Goal: Task Accomplishment & Management: Complete application form

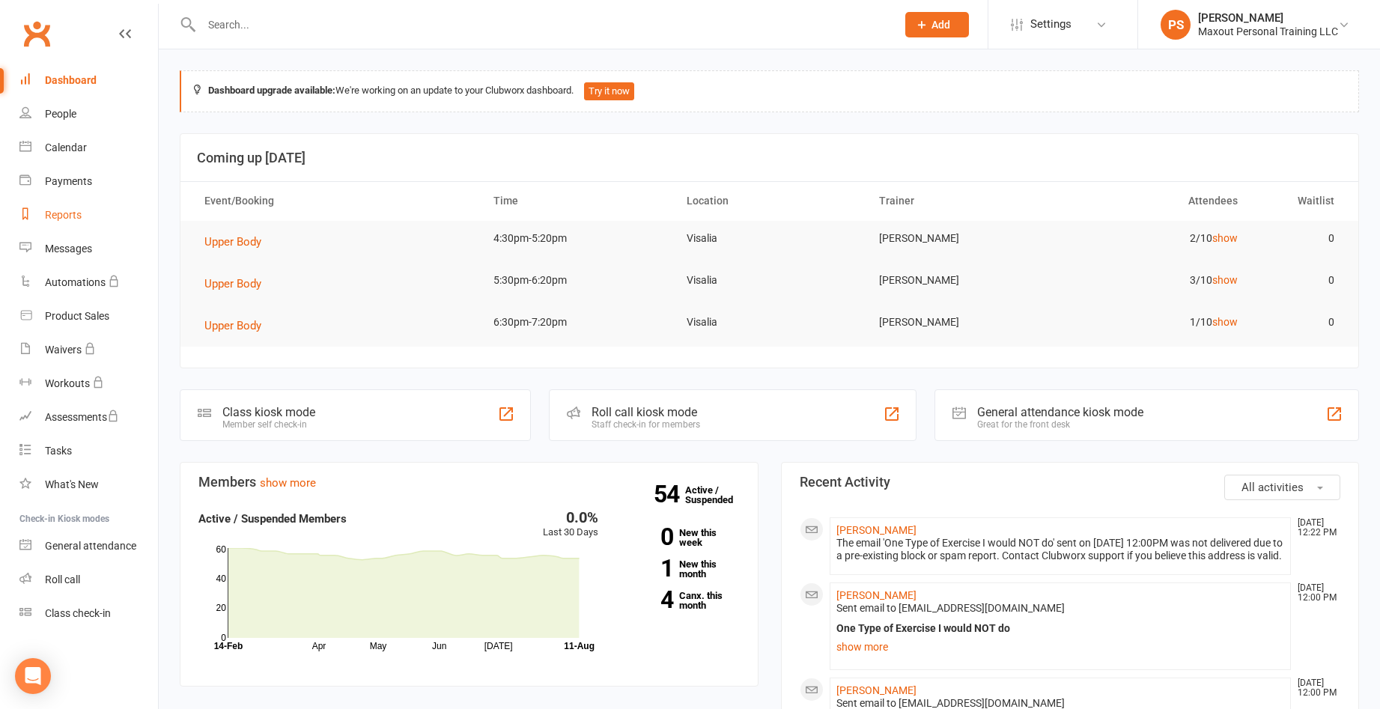
drag, startPoint x: 61, startPoint y: 212, endPoint x: 215, endPoint y: 192, distance: 155.5
click at [61, 212] on div "Reports" at bounding box center [63, 215] width 37 height 12
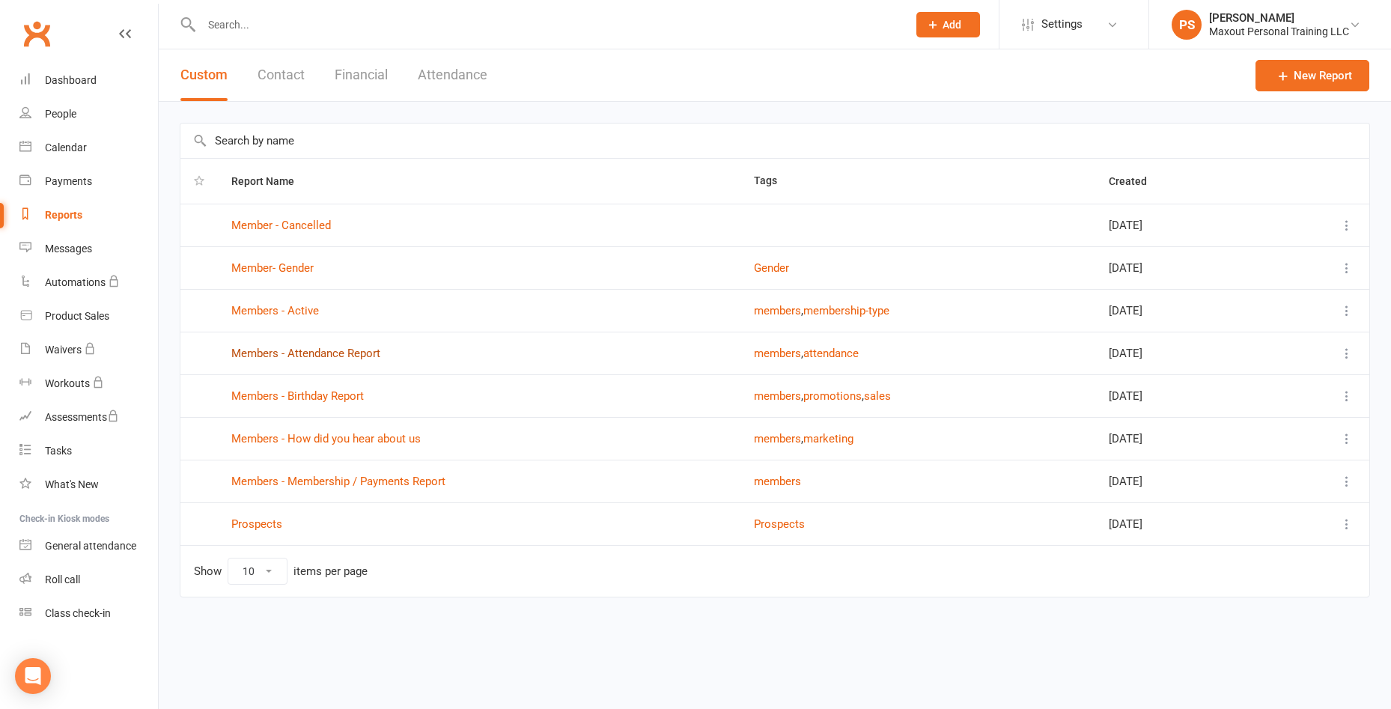
click at [320, 350] on link "Members - Attendance Report" at bounding box center [305, 353] width 149 height 13
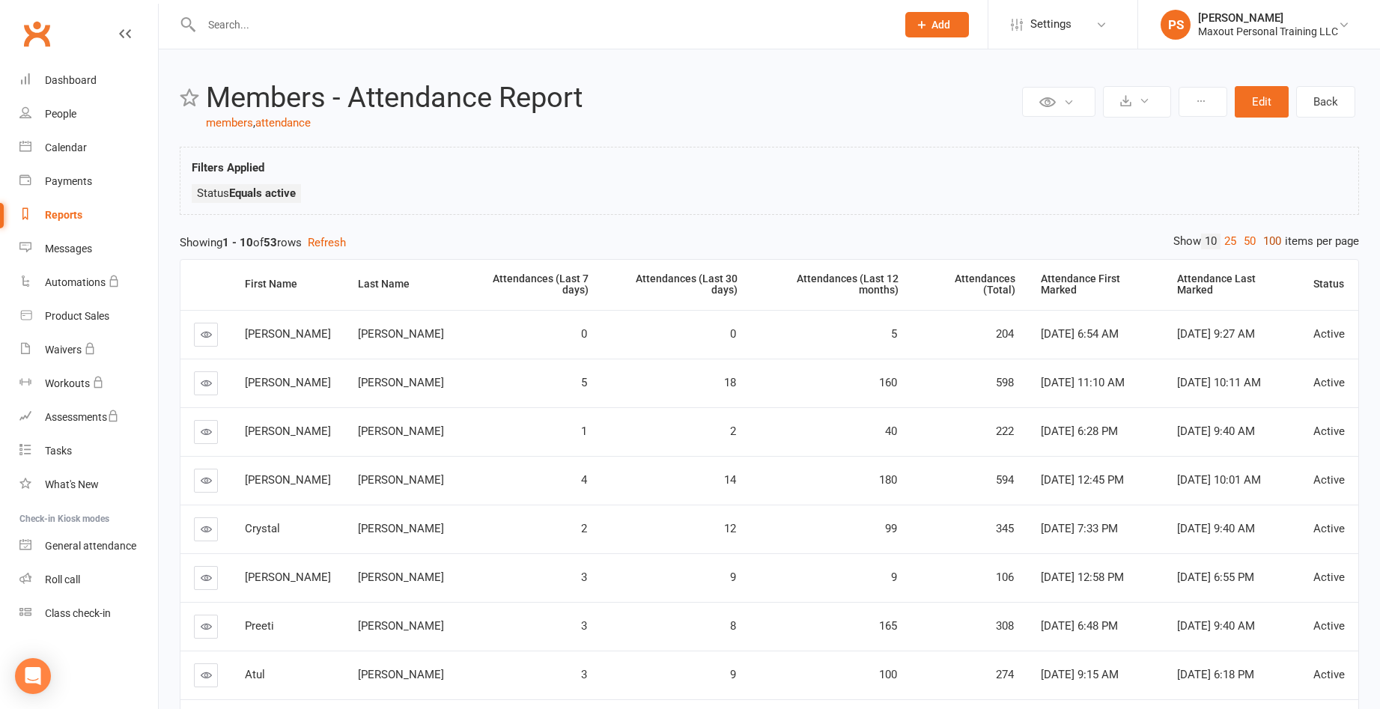
click at [1276, 241] on link "100" at bounding box center [1271, 242] width 25 height 16
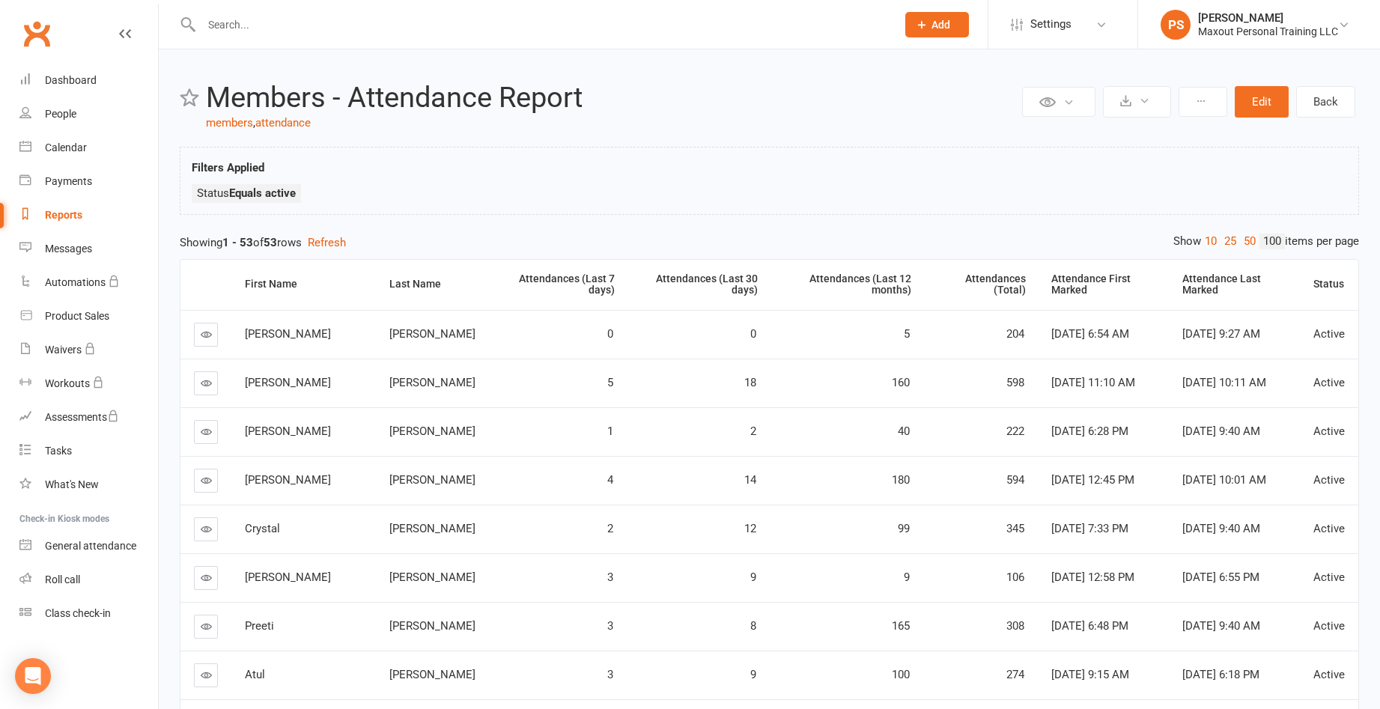
click at [502, 279] on div "Attendances (Last 7 days)" at bounding box center [558, 284] width 112 height 23
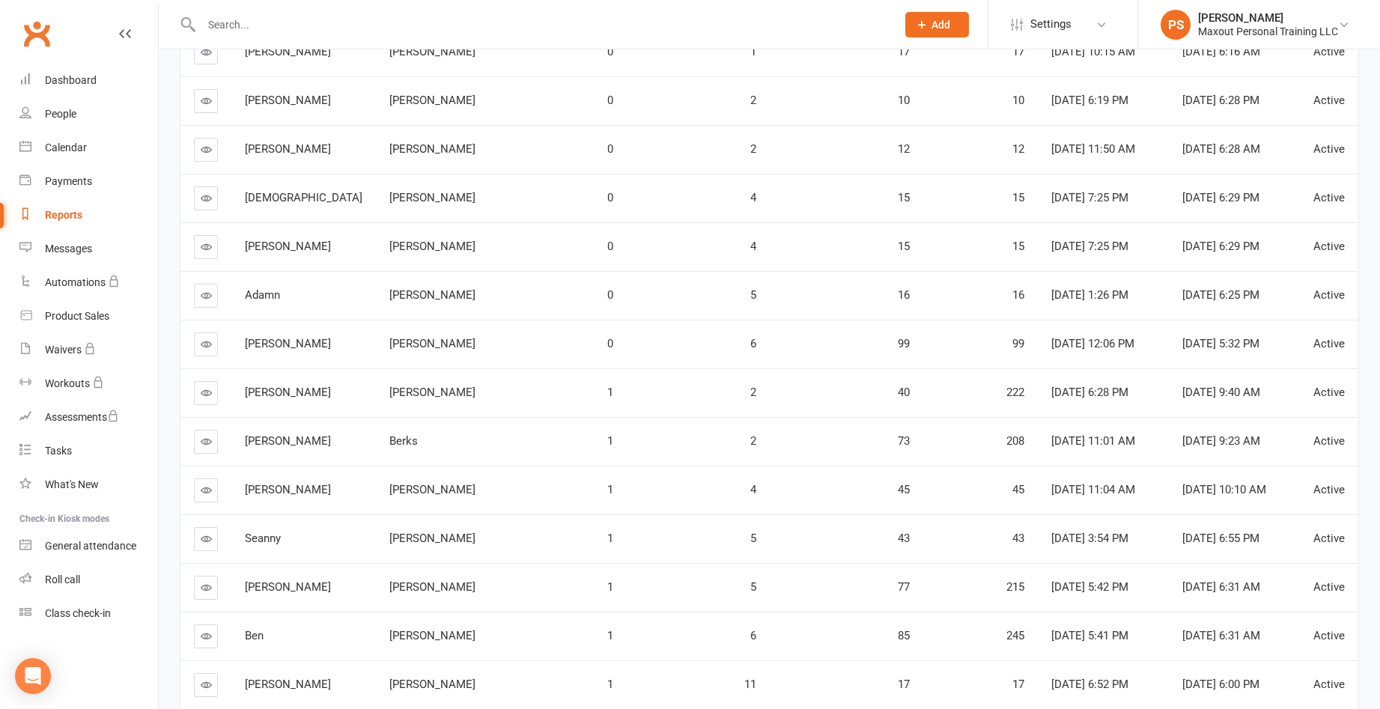
scroll to position [963, 0]
click at [207, 534] on icon at bounding box center [206, 539] width 11 height 11
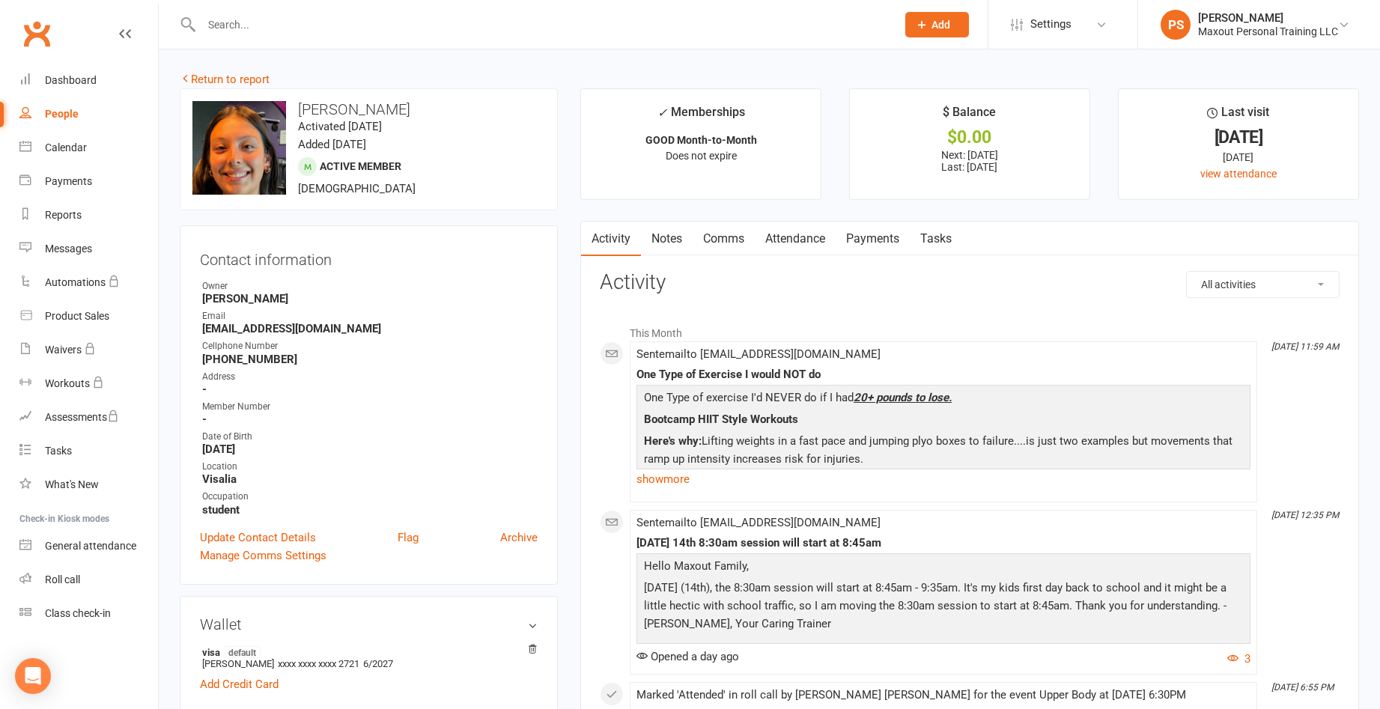
click at [870, 240] on link "Payments" at bounding box center [873, 239] width 74 height 34
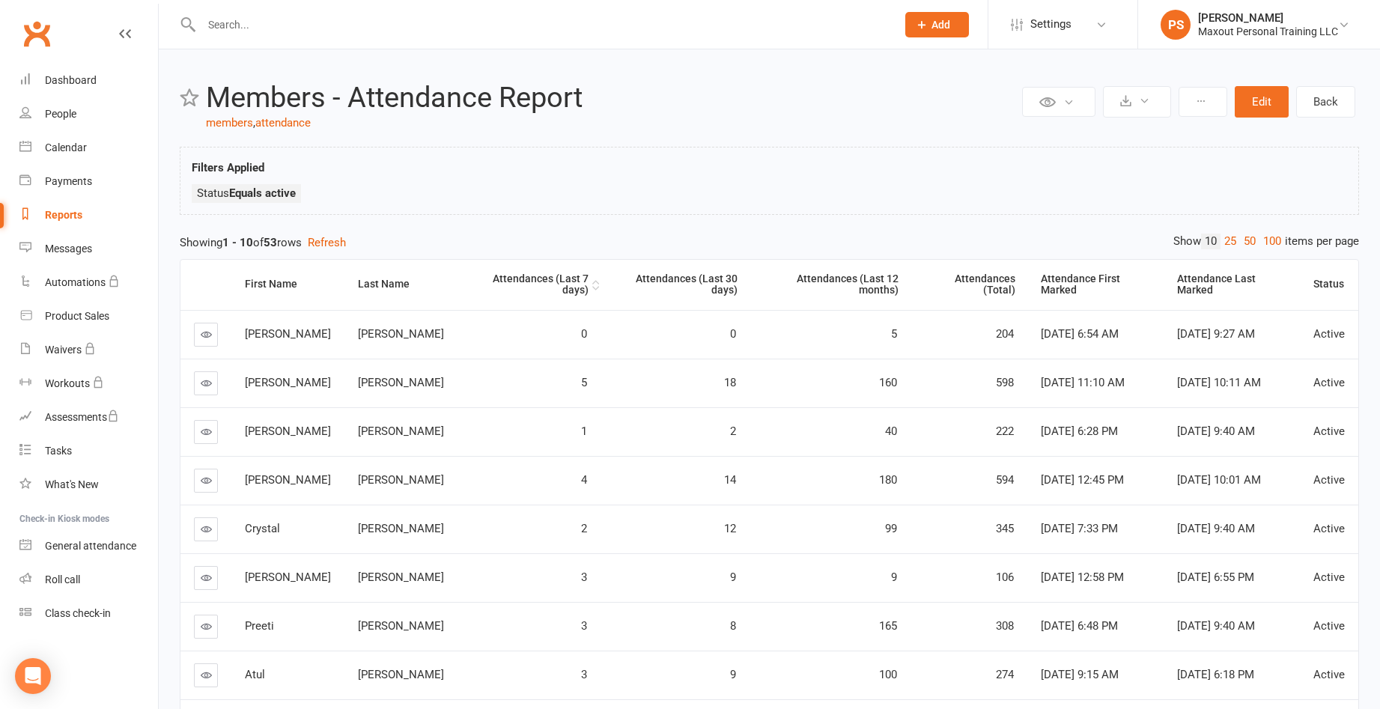
click at [508, 278] on div "Attendances (Last 7 days)" at bounding box center [530, 284] width 118 height 23
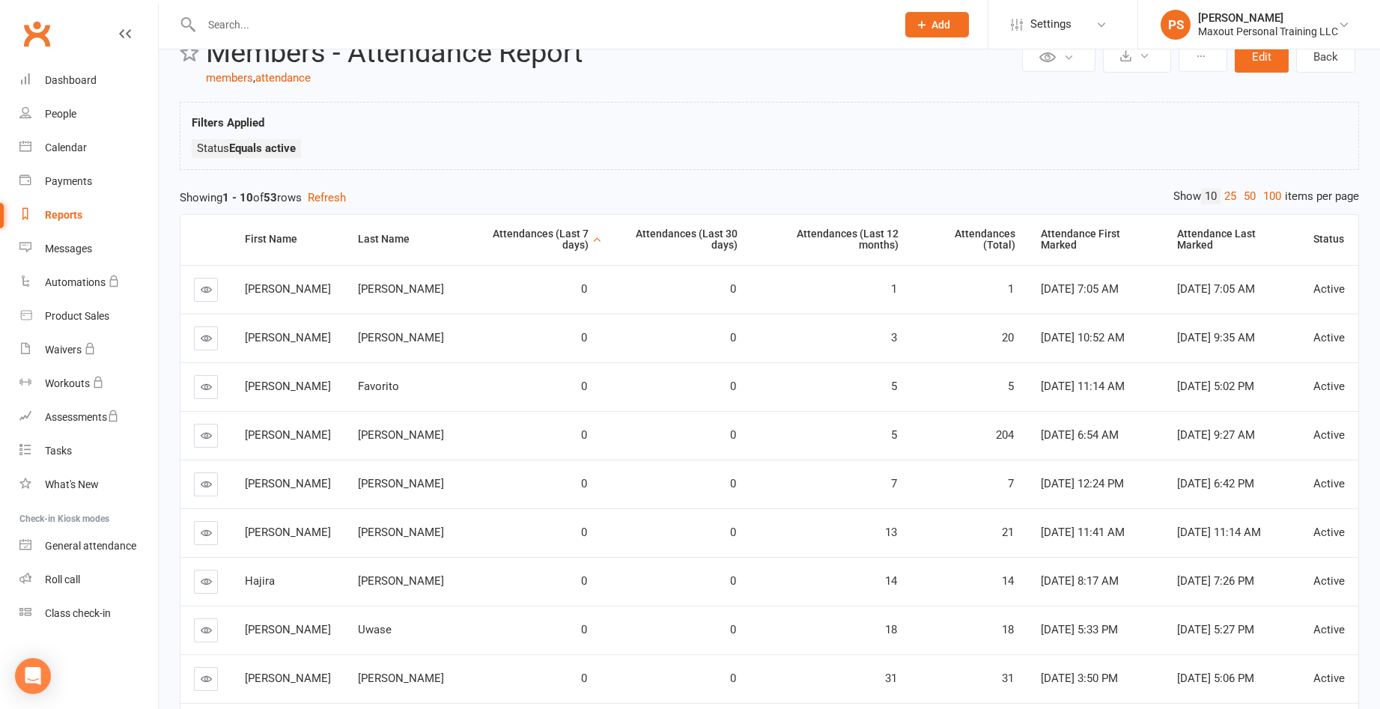
scroll to position [24, 0]
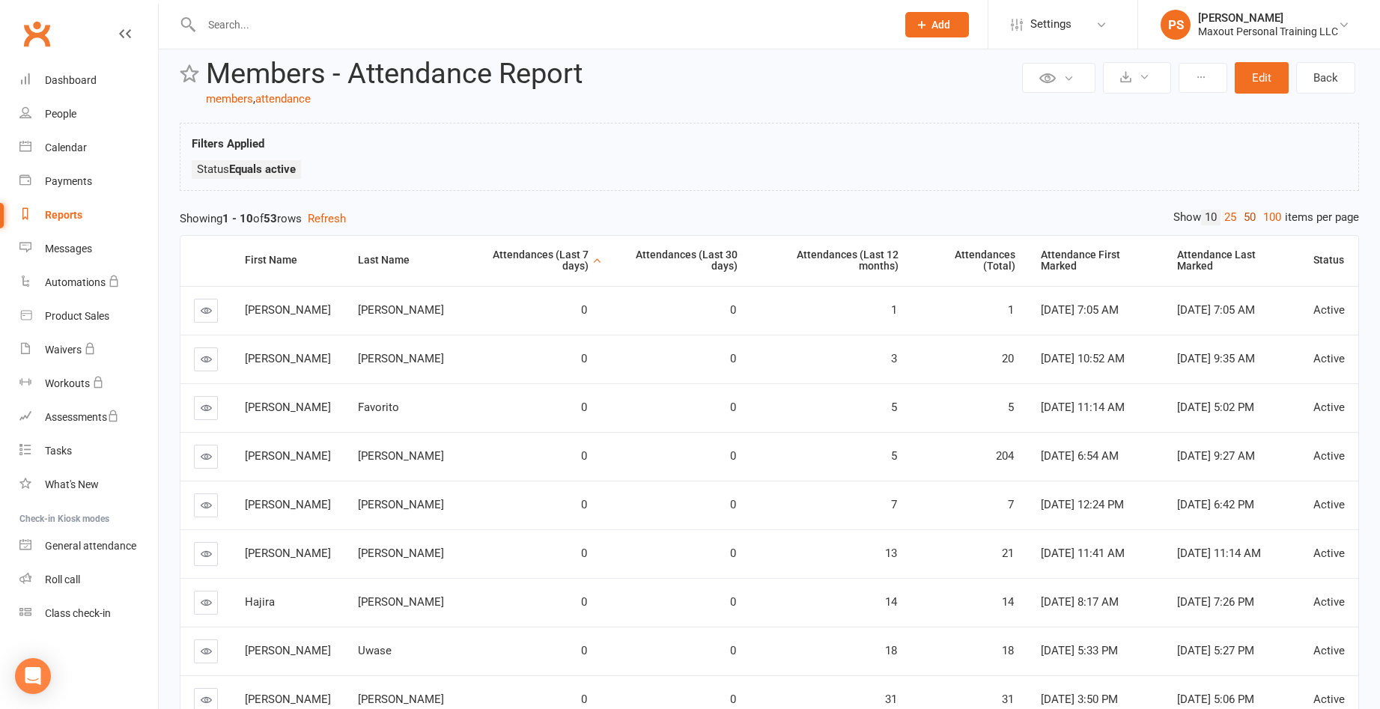
click at [1245, 217] on link "50" at bounding box center [1249, 218] width 19 height 16
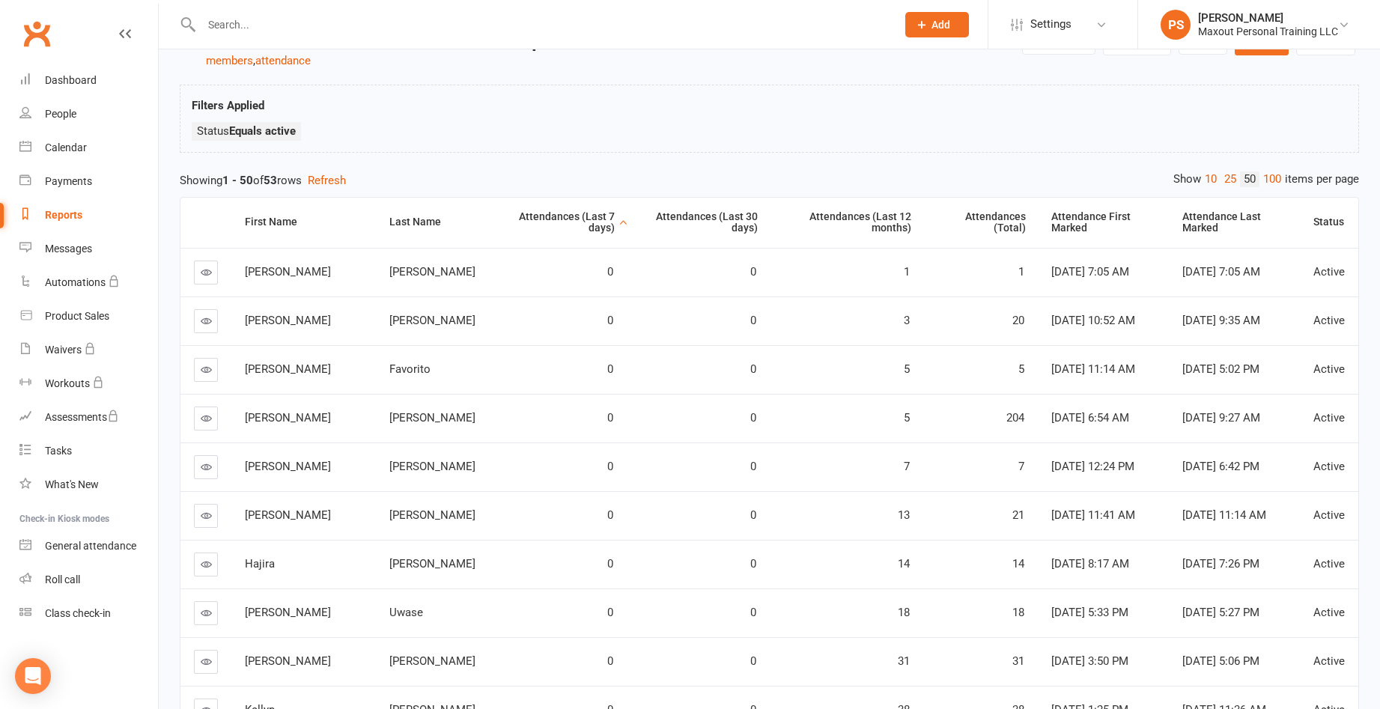
scroll to position [59, 0]
click at [84, 82] on div "Dashboard" at bounding box center [71, 80] width 52 height 12
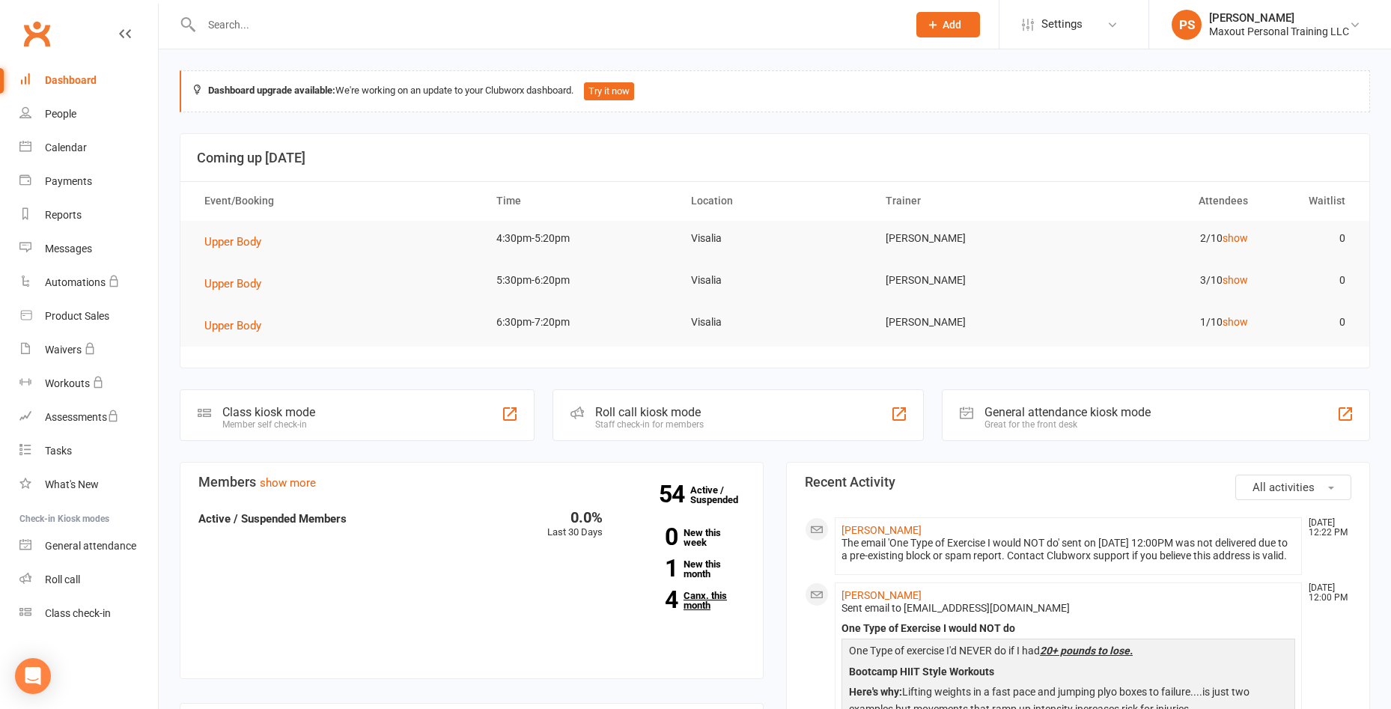
click at [704, 603] on link "4 Canx. this month" at bounding box center [685, 600] width 120 height 19
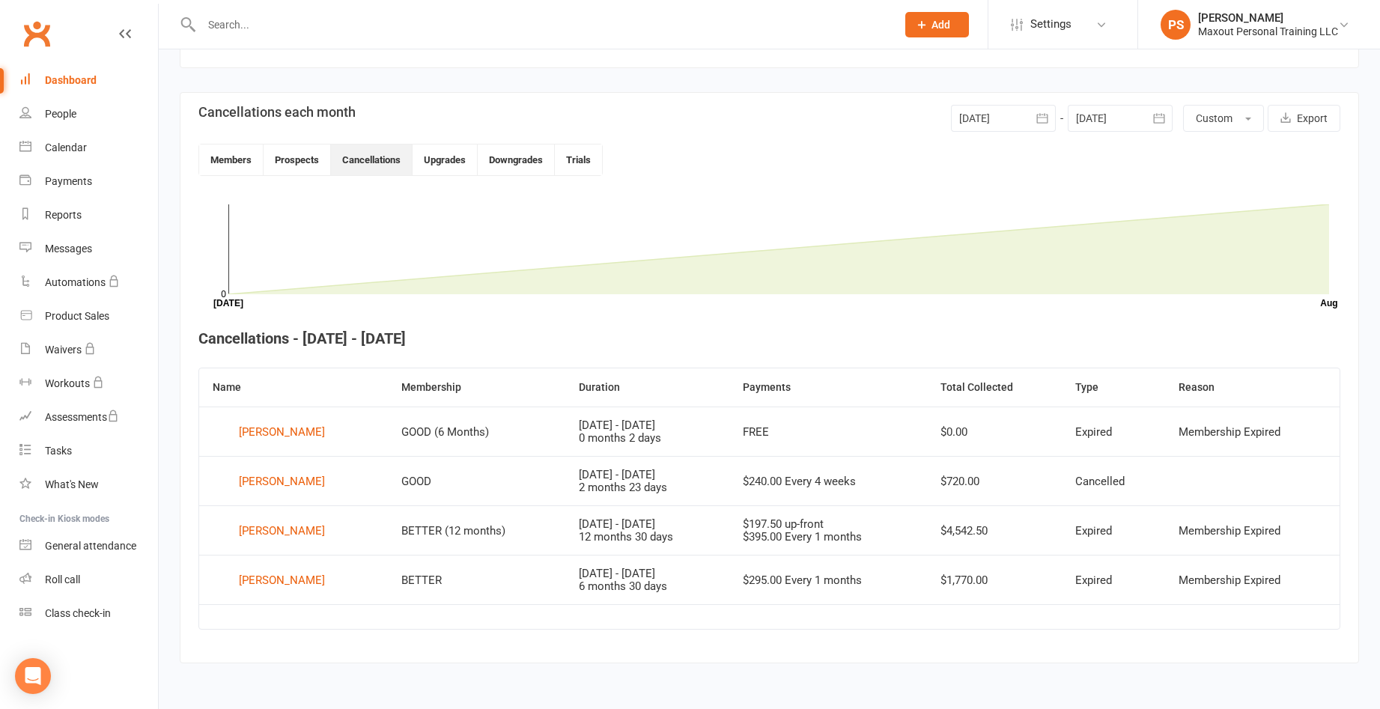
scroll to position [317, 0]
click at [1046, 117] on icon "button" at bounding box center [1042, 118] width 15 height 15
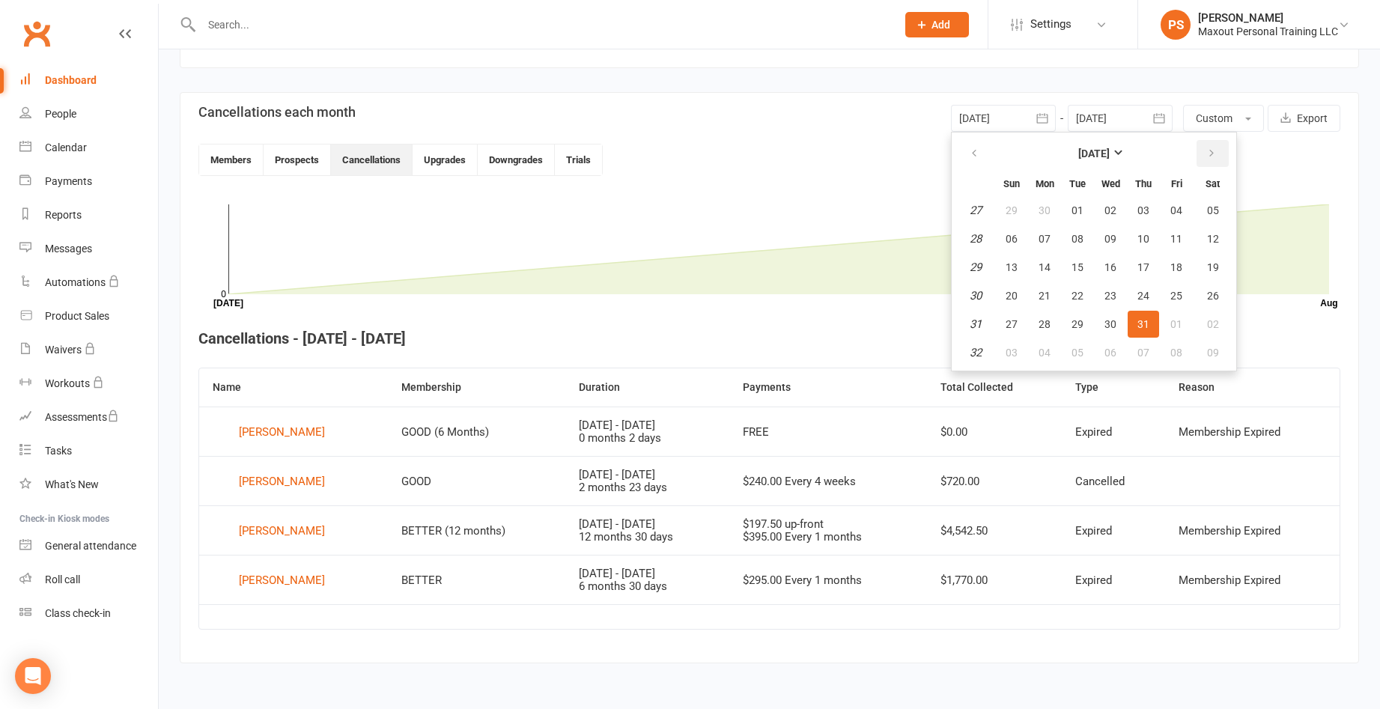
click at [1207, 145] on button "button" at bounding box center [1212, 153] width 32 height 27
click at [1204, 153] on button "button" at bounding box center [1212, 153] width 32 height 27
click at [1030, 211] on button "01" at bounding box center [1044, 210] width 31 height 27
type input "[DATE]"
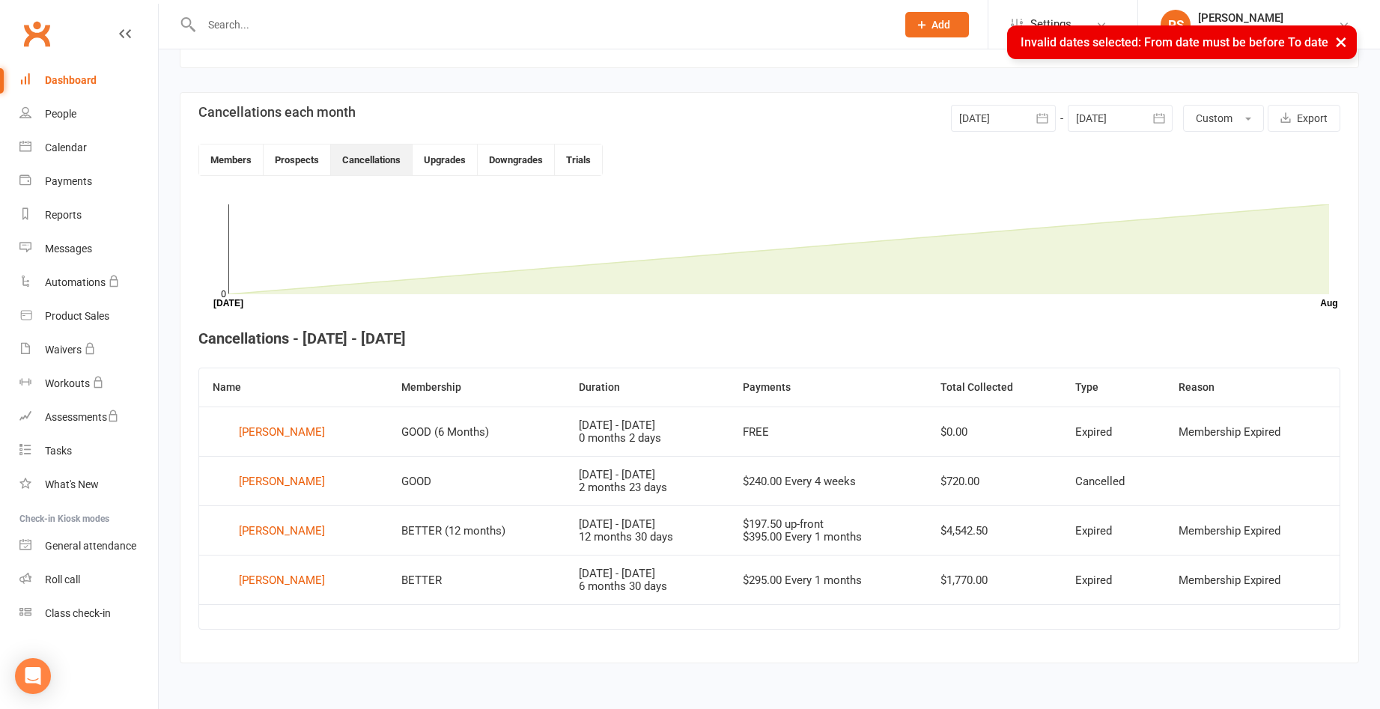
click at [1149, 118] on button "button" at bounding box center [1159, 118] width 27 height 27
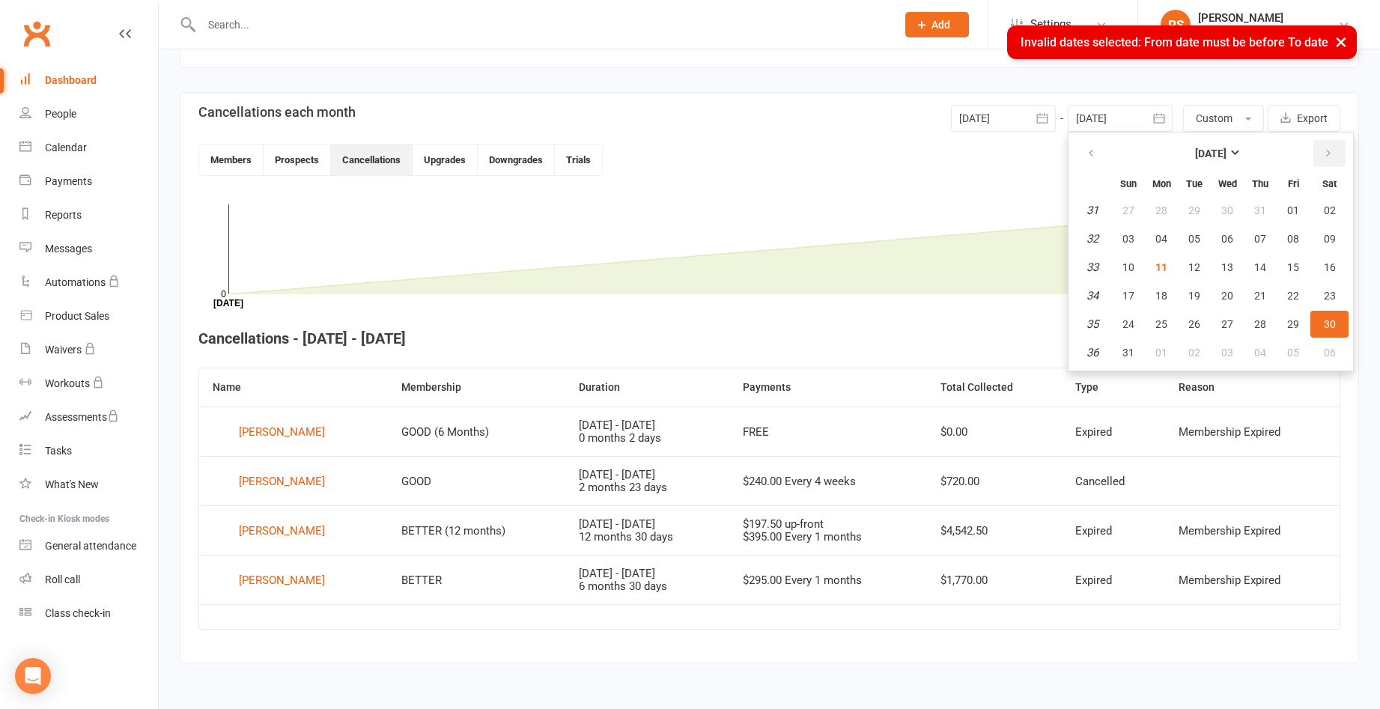
click at [1323, 153] on icon "button" at bounding box center [1328, 153] width 10 height 12
click at [1197, 325] on span "30" at bounding box center [1194, 324] width 12 height 12
type input "[DATE]"
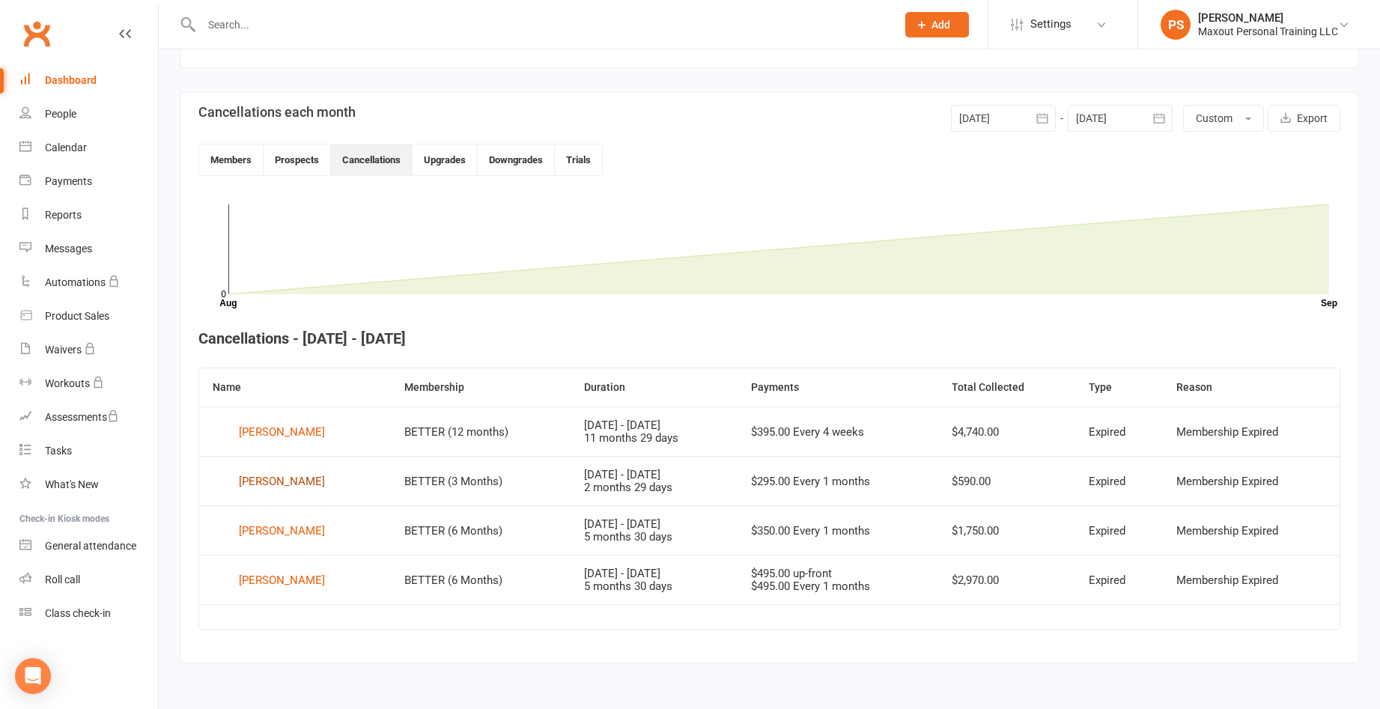
click at [275, 482] on div "[PERSON_NAME]" at bounding box center [282, 481] width 86 height 22
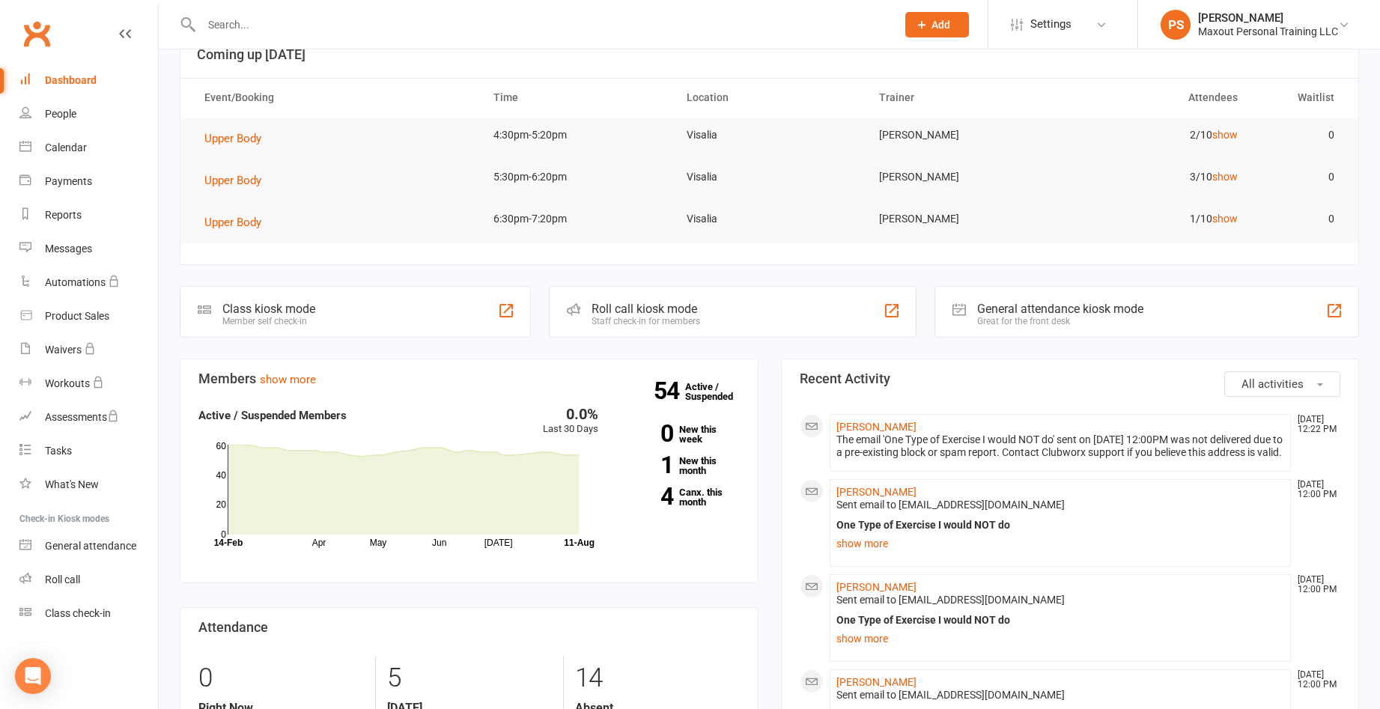
scroll to position [6, 0]
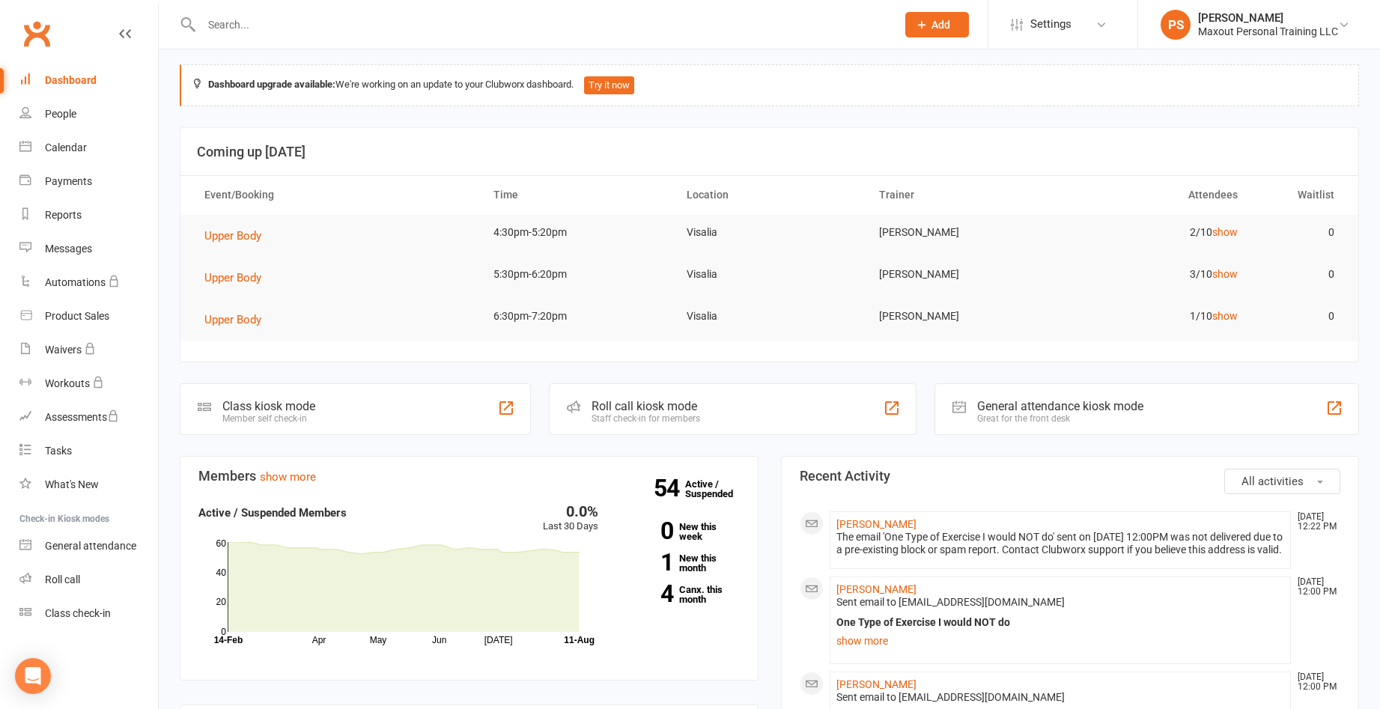
click at [952, 25] on button "Add" at bounding box center [937, 24] width 64 height 25
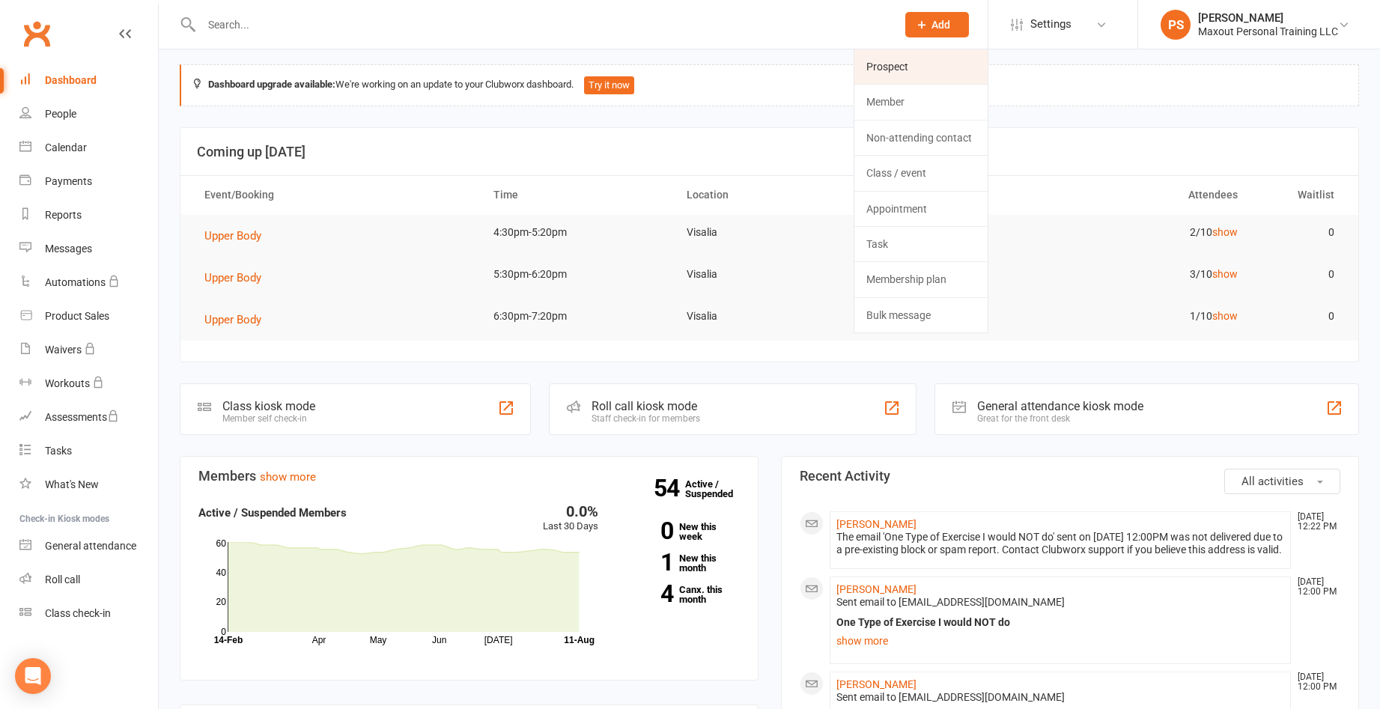
click at [897, 69] on link "Prospect" at bounding box center [920, 66] width 133 height 34
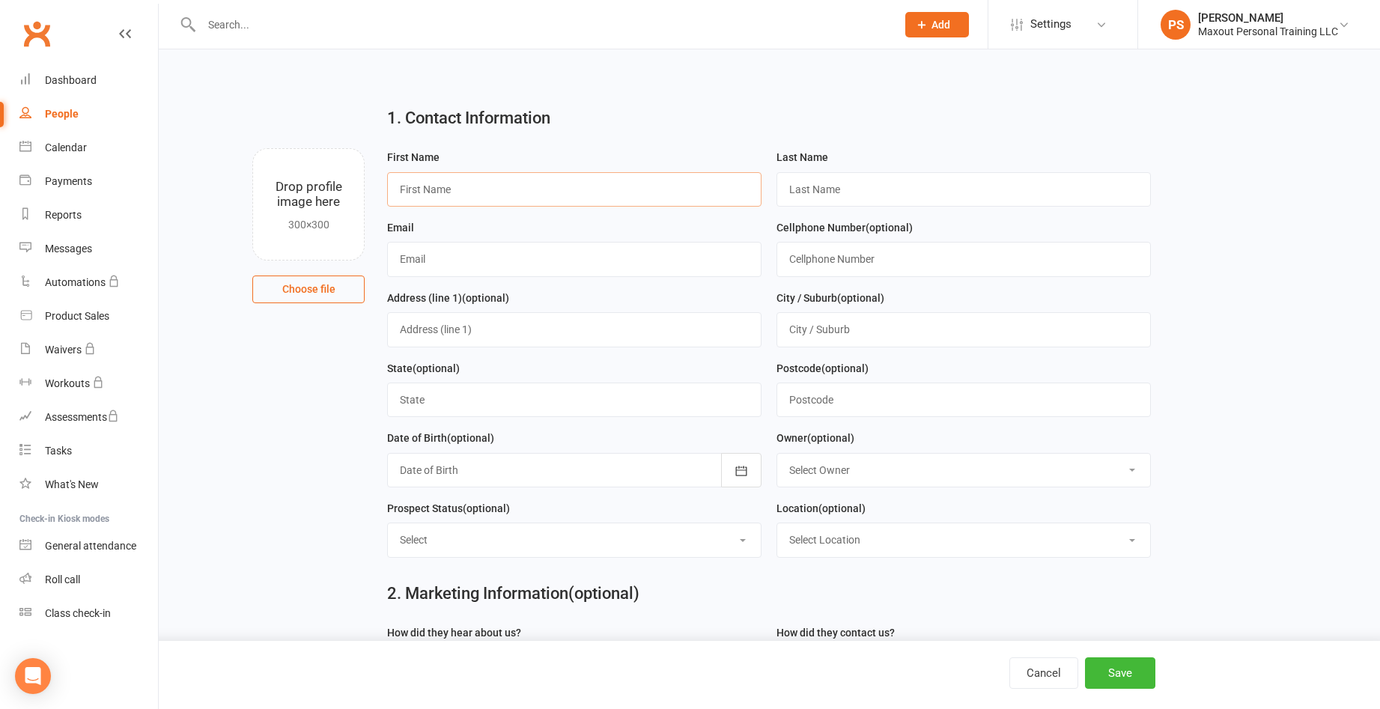
click at [541, 189] on input "text" at bounding box center [574, 189] width 374 height 34
type input "Jamie"
click at [864, 198] on input "text" at bounding box center [963, 189] width 374 height 34
type input "Davis"
click at [594, 272] on input "text" at bounding box center [574, 259] width 374 height 34
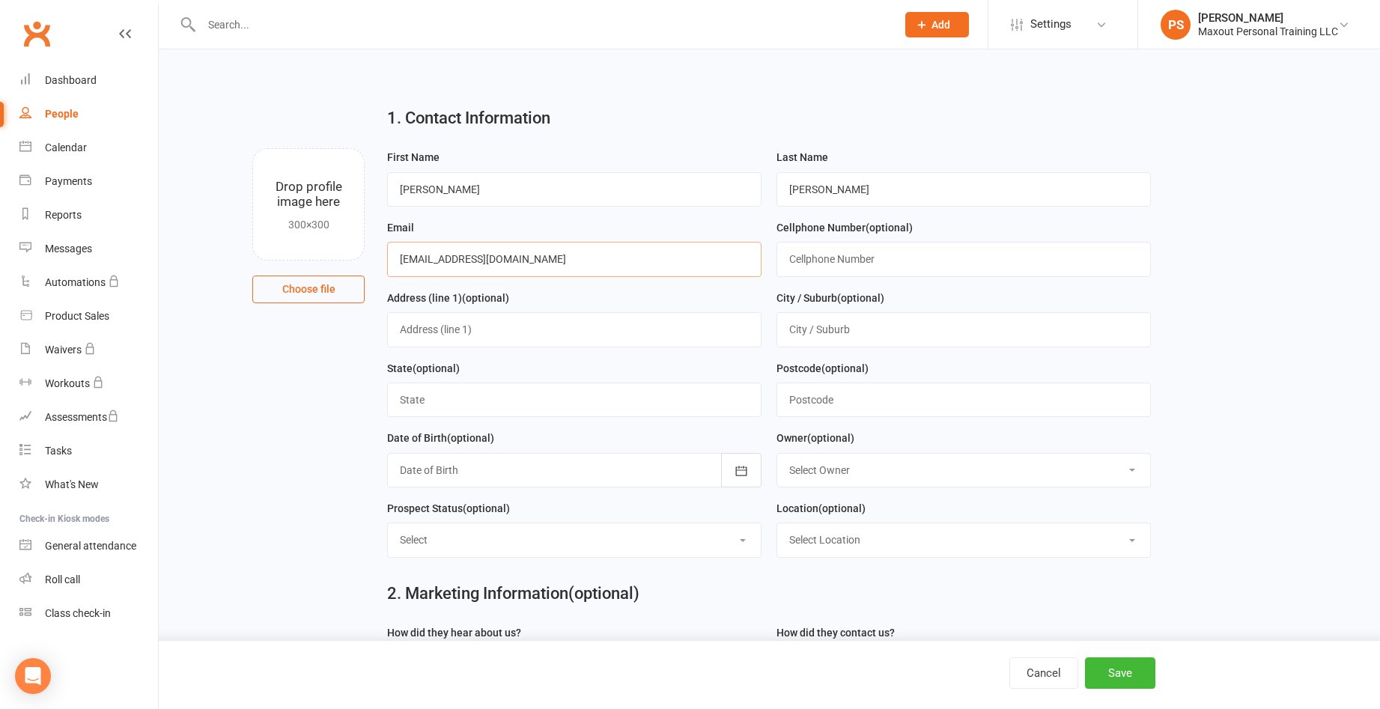
type input "secretgarden78@protonmail.com"
click at [1053, 271] on input "text" at bounding box center [963, 259] width 374 height 34
type input "559-967-4390"
click at [1144, 677] on button "Save" at bounding box center [1120, 672] width 70 height 31
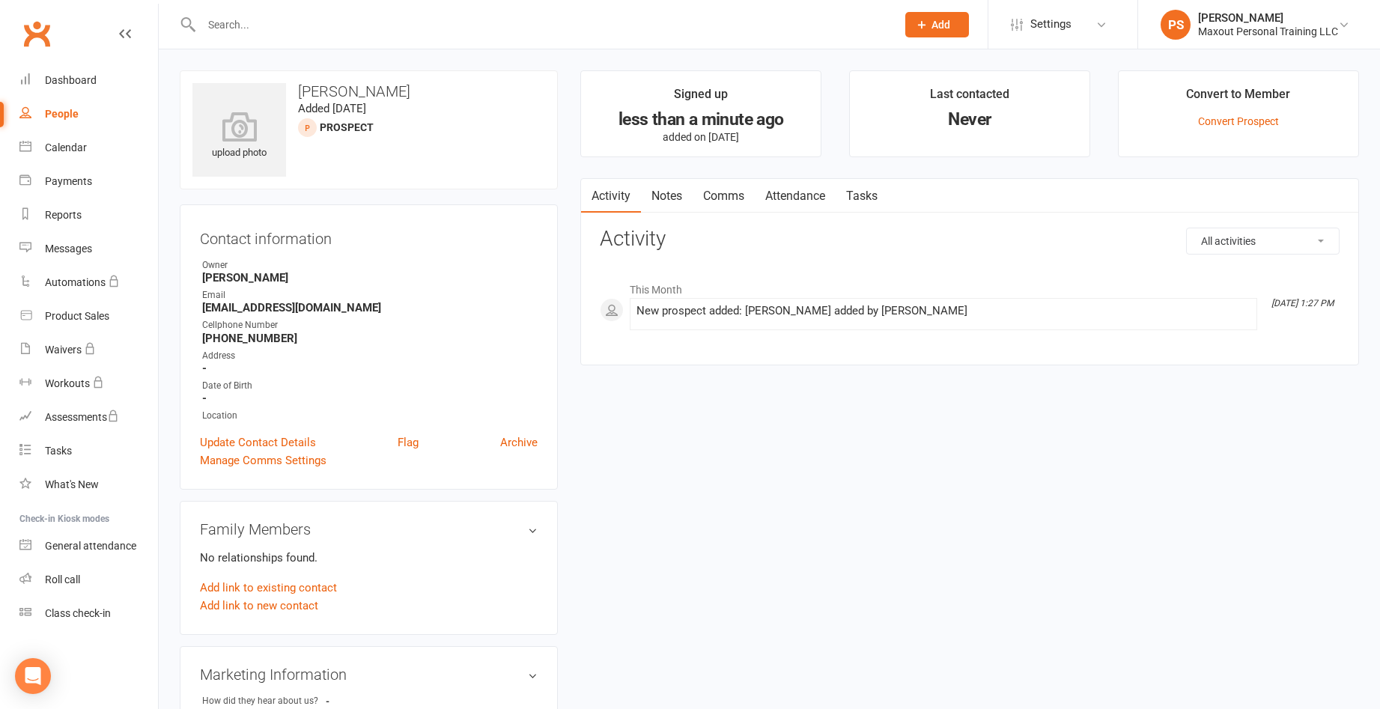
click at [565, 347] on div "upload photo Jamie Davis Added 11 August, 2025 prospect Contact information Own…" at bounding box center [368, 718] width 401 height 1296
click at [69, 140] on link "Calendar" at bounding box center [88, 148] width 139 height 34
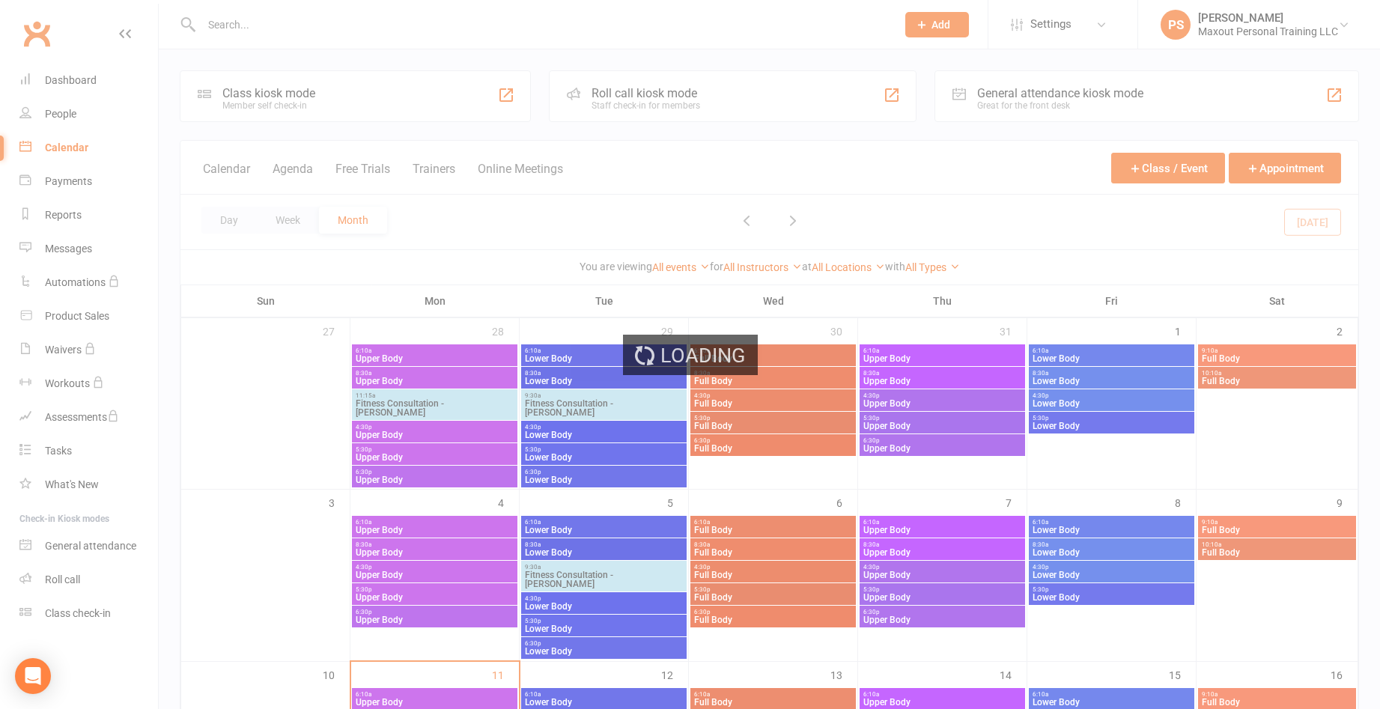
click at [1279, 171] on div "Loading" at bounding box center [690, 354] width 1380 height 709
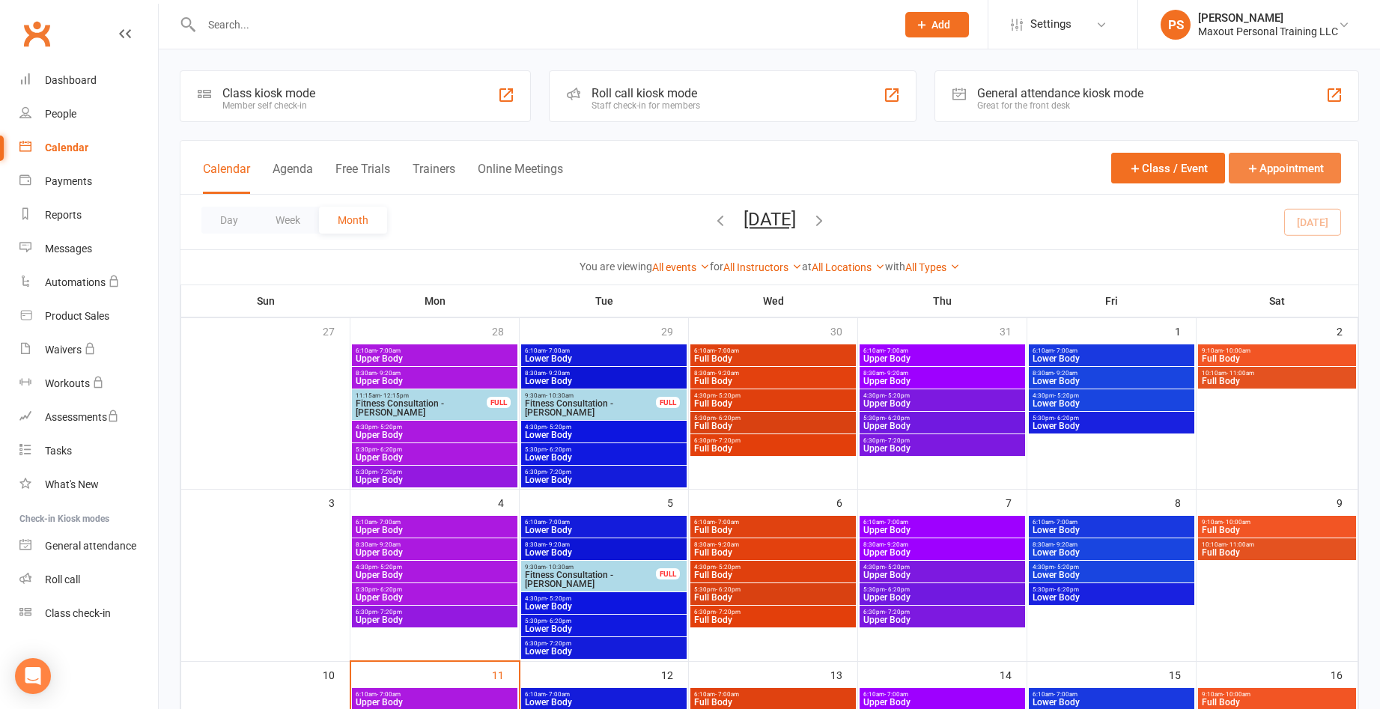
click at [1289, 165] on button "Appointment" at bounding box center [1285, 168] width 112 height 31
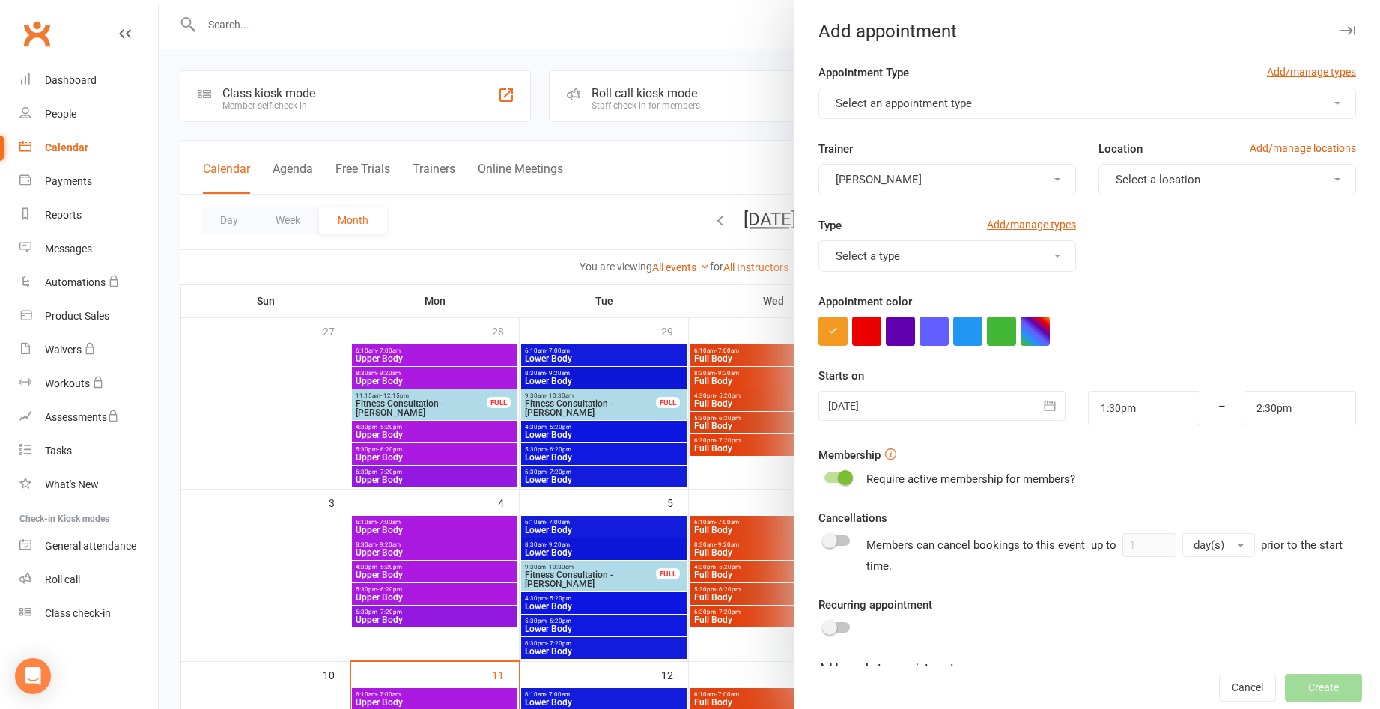
click at [913, 105] on span "Select an appointment type" at bounding box center [904, 103] width 136 height 13
click at [868, 200] on span "Fitness Consultation" at bounding box center [883, 198] width 104 height 13
click at [1128, 178] on span "Select a location" at bounding box center [1158, 179] width 85 height 13
click at [1111, 245] on span "Visalia" at bounding box center [1128, 245] width 34 height 13
click at [1042, 404] on icon "button" at bounding box center [1049, 405] width 15 height 15
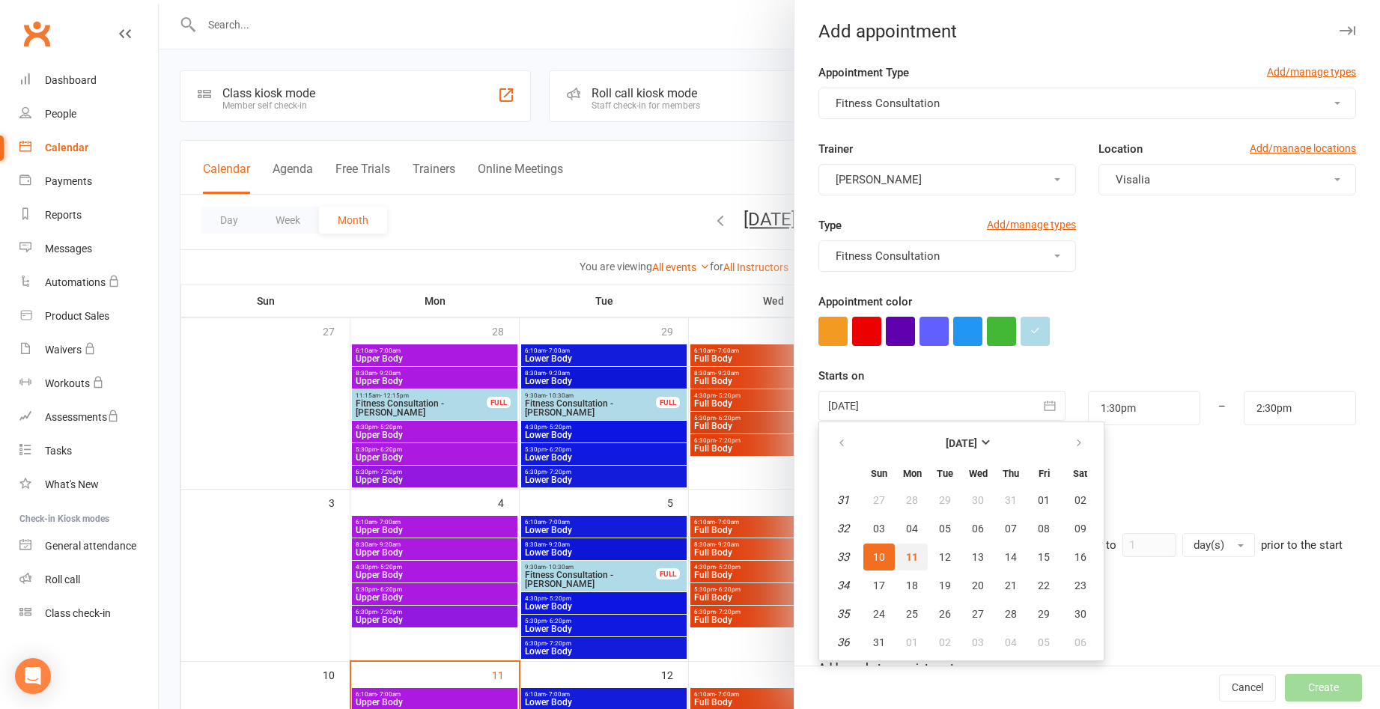
click at [910, 559] on span "11" at bounding box center [912, 557] width 12 height 12
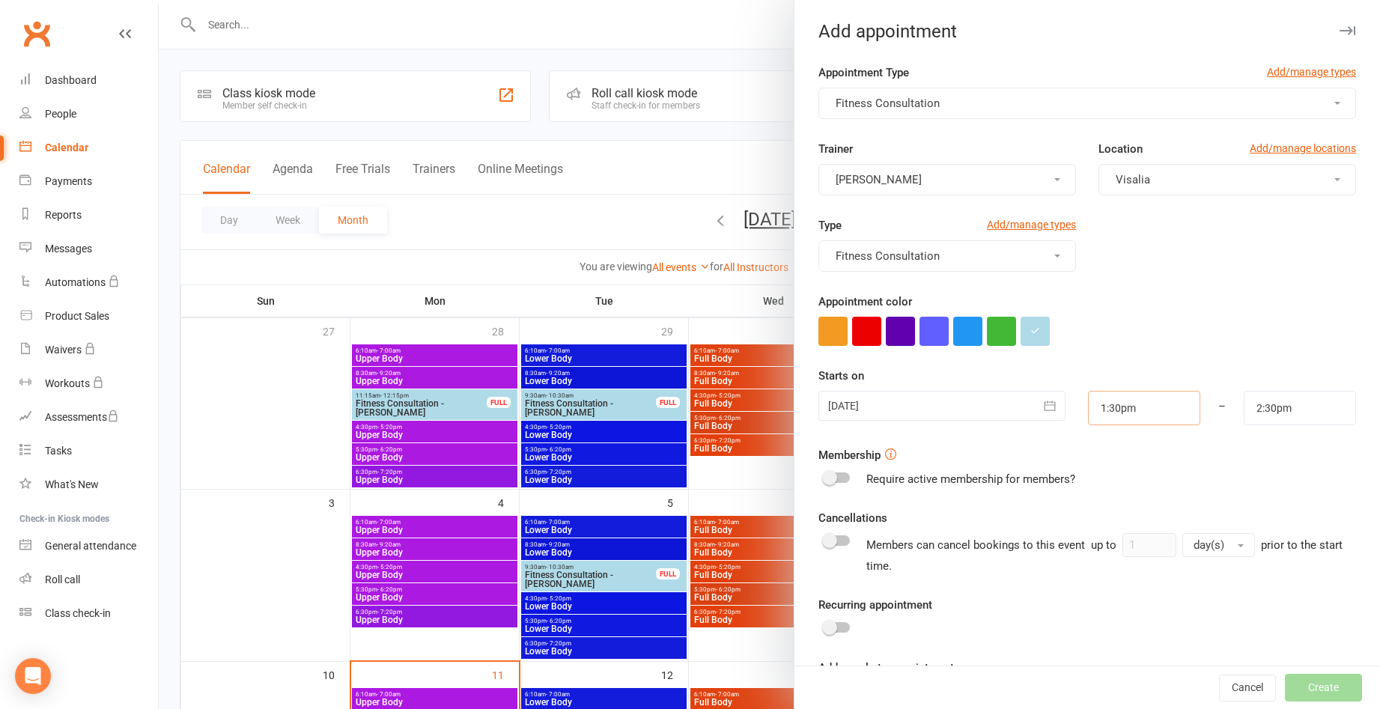
click at [1128, 410] on input "1:30pm" at bounding box center [1144, 408] width 112 height 34
type input "3:30pm"
type input "4:30pm"
click at [1098, 522] on li "3:30pm" at bounding box center [1125, 519] width 72 height 22
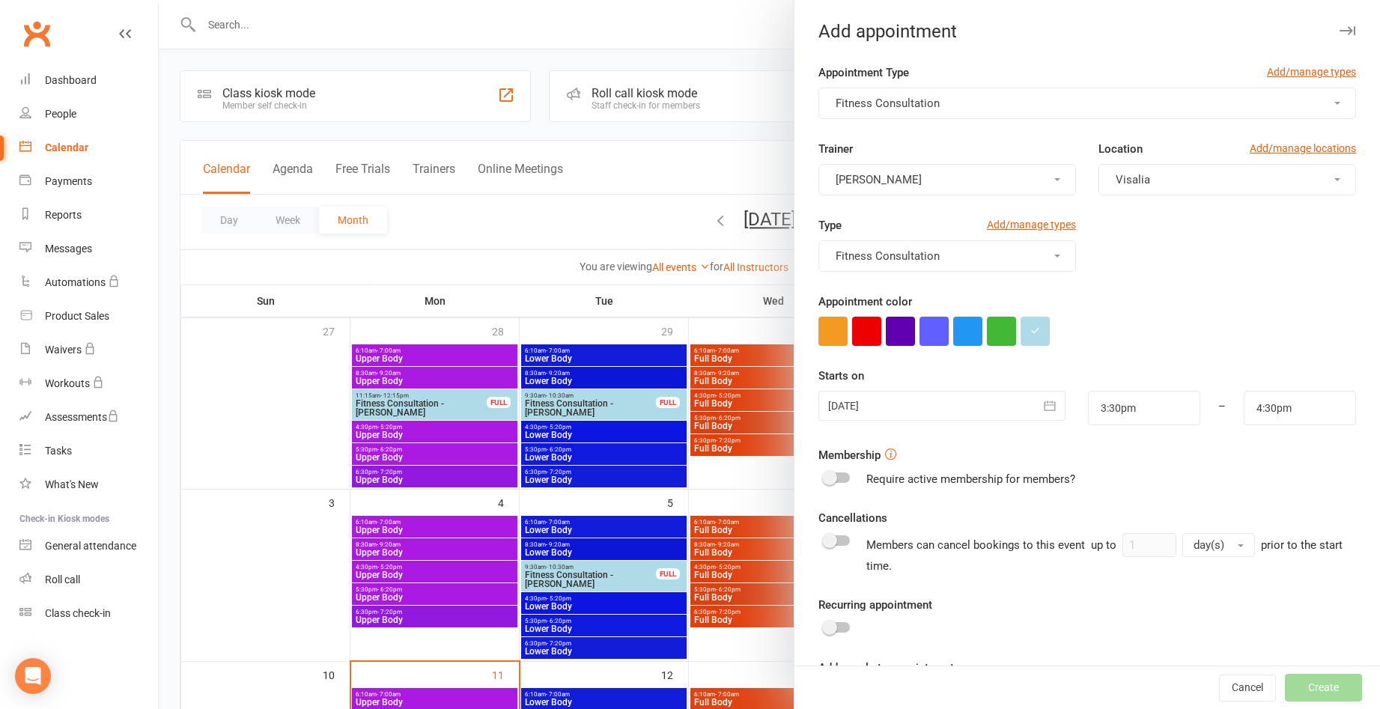
scroll to position [70, 0]
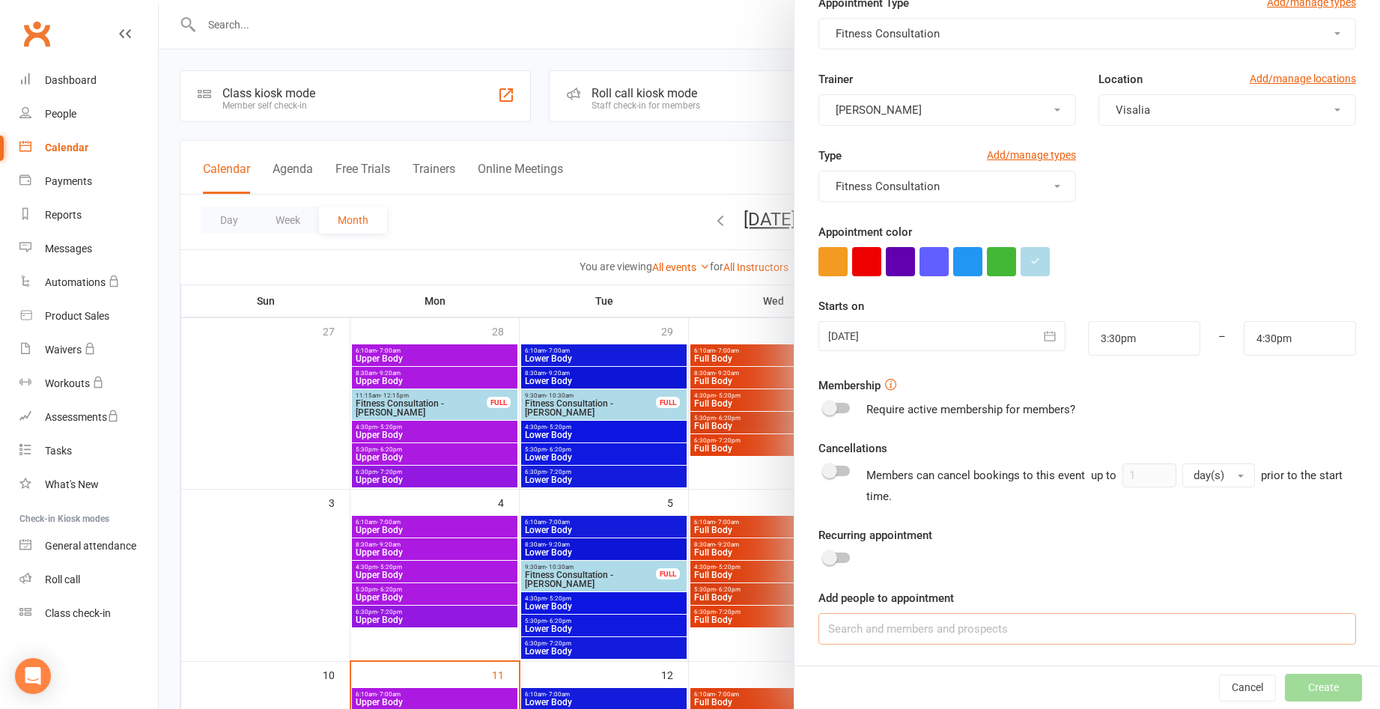
click at [951, 632] on input at bounding box center [1087, 628] width 538 height 31
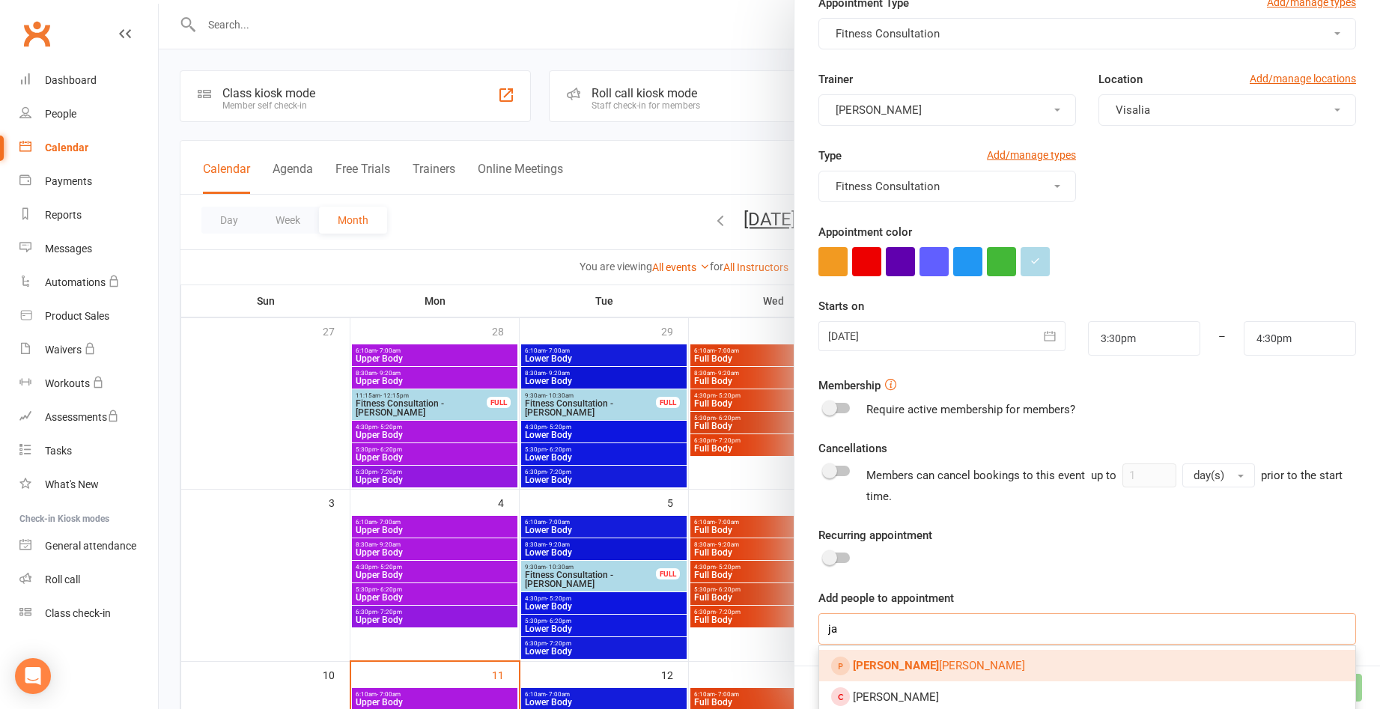
type input "j"
type input "Jamie"
click at [883, 663] on span "Jamie Davis" at bounding box center [939, 665] width 172 height 13
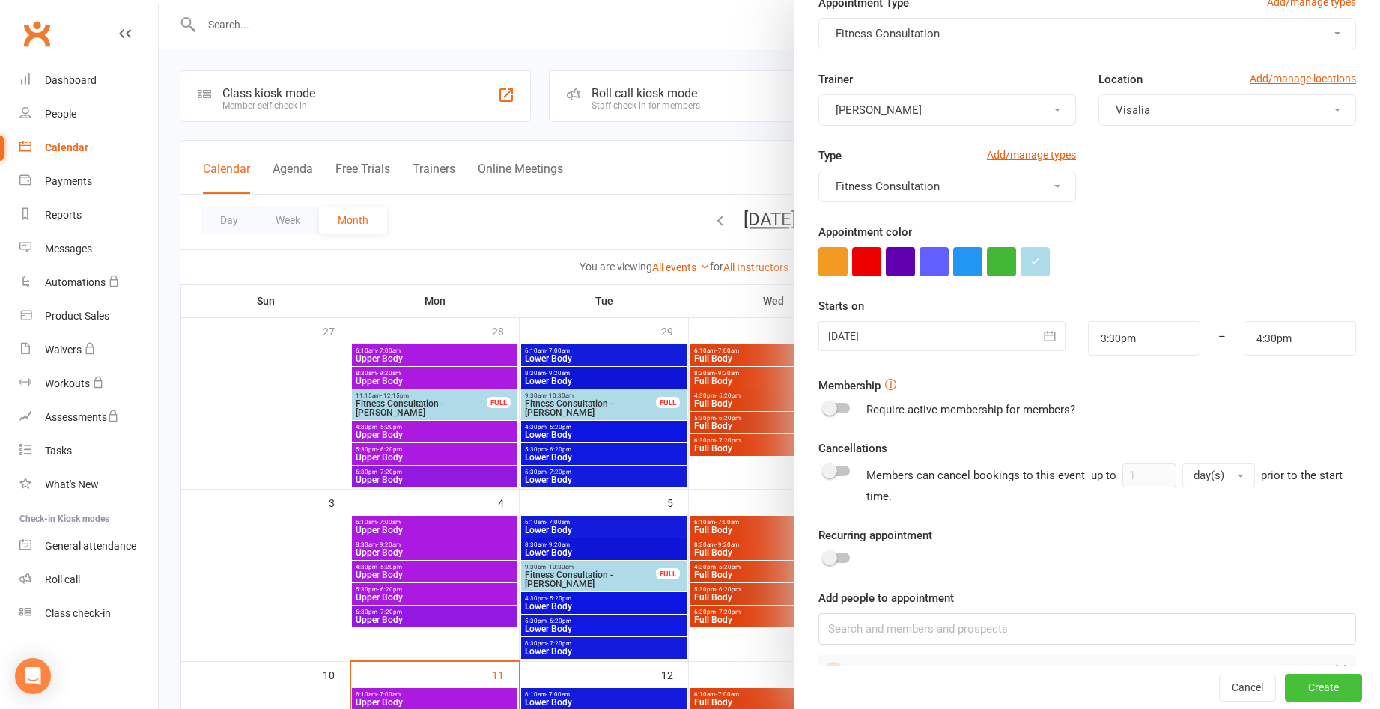
click at [1299, 684] on button "Create" at bounding box center [1323, 688] width 77 height 27
